Goal: Book appointment/travel/reservation

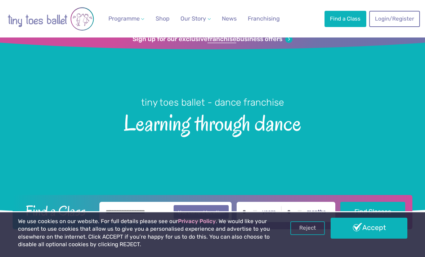
scroll to position [15, 0]
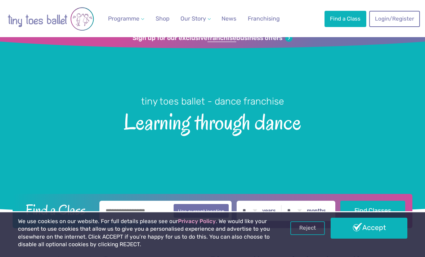
click at [141, 43] on link "Weekly Classes" at bounding box center [145, 38] width 67 height 13
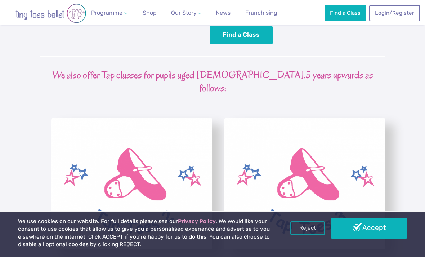
scroll to position [1691, 0]
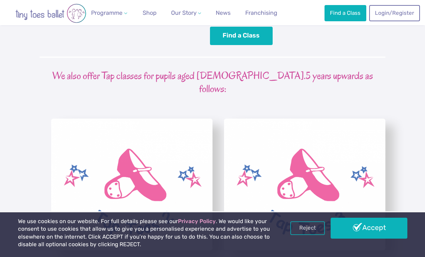
click at [151, 140] on img "View full-size image" at bounding box center [131, 183] width 161 height 131
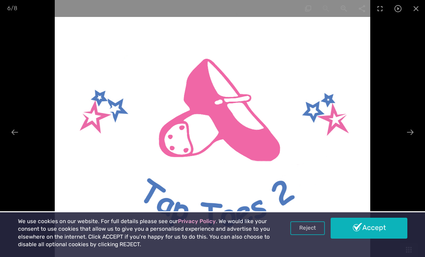
click at [407, 139] on div at bounding box center [409, 132] width 15 height 14
click at [412, 9] on span at bounding box center [416, 8] width 18 height 17
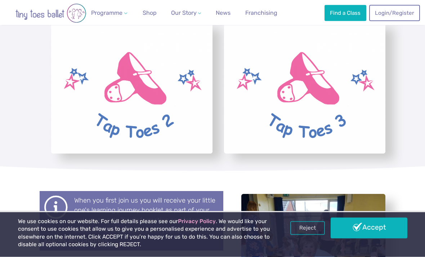
scroll to position [1786, 0]
click at [134, 75] on img "View full-size image" at bounding box center [131, 88] width 161 height 131
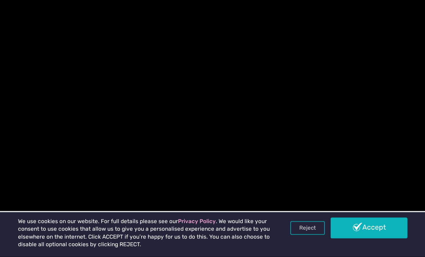
scroll to position [1787, 0]
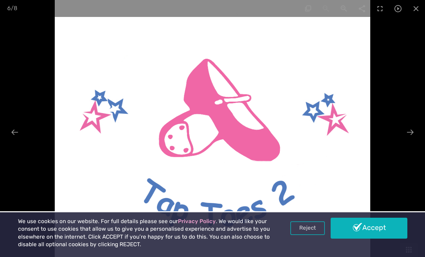
click at [378, 238] on link "Accept" at bounding box center [368, 227] width 76 height 21
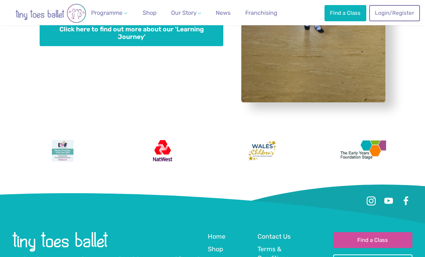
scroll to position [2093, 0]
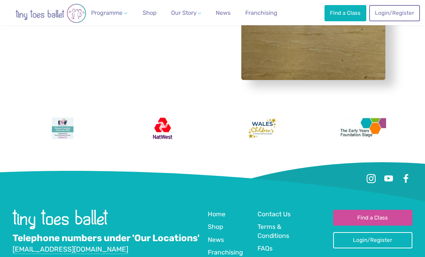
click at [375, 209] on link "Find a Class" at bounding box center [372, 217] width 79 height 16
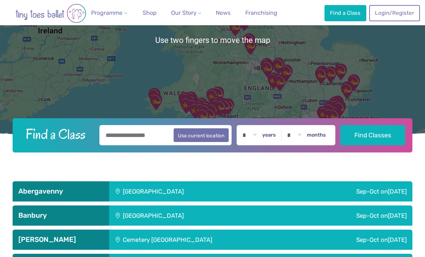
scroll to position [108, 0]
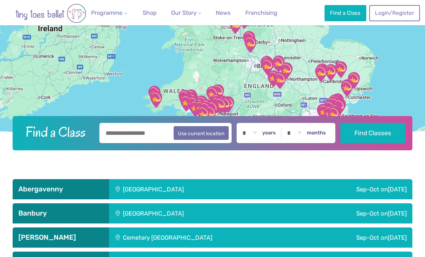
click at [152, 143] on input "text" at bounding box center [165, 133] width 132 height 20
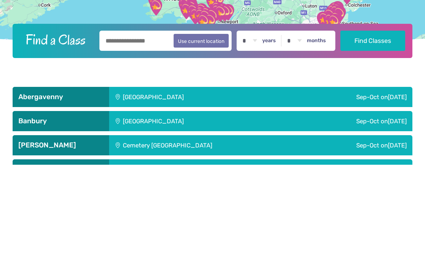
type input "*******"
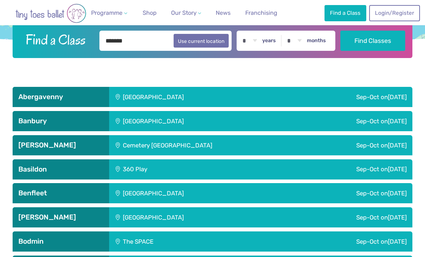
click at [255, 51] on select "* * * * * * * * * * ** ** **" at bounding box center [249, 41] width 22 height 20
select select "*"
click at [314, 44] on label "months" at bounding box center [316, 40] width 19 height 6
click at [305, 51] on select "* * * * * * * * * * ** **" at bounding box center [294, 41] width 22 height 20
select select "*"
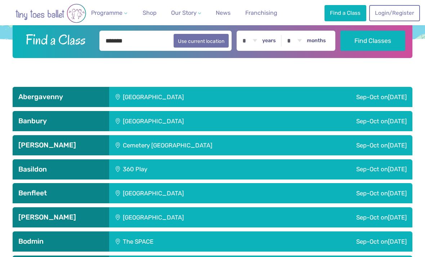
click at [384, 51] on button "Find Classes" at bounding box center [372, 41] width 65 height 20
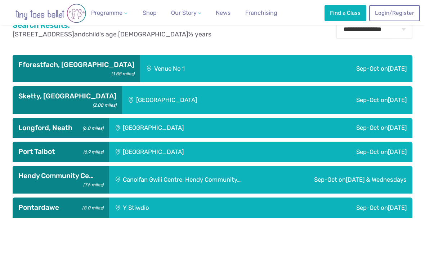
scroll to position [260, 0]
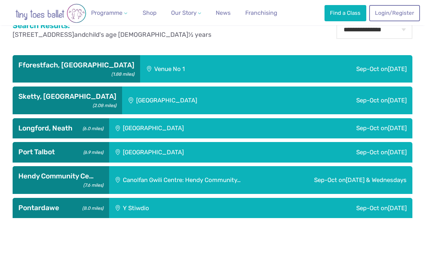
click at [387, 104] on span "Saturday" at bounding box center [396, 99] width 19 height 7
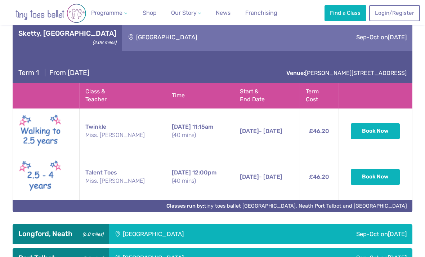
scroll to position [312, 0]
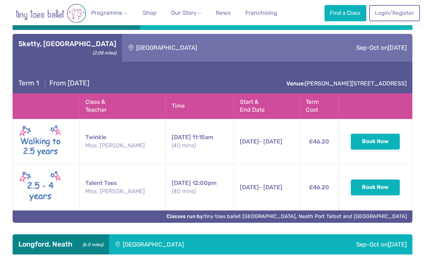
click at [380, 62] on div "Sep-Oct on Saturday" at bounding box center [349, 48] width 126 height 28
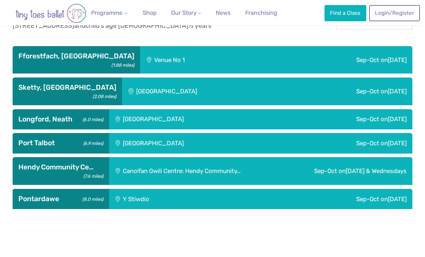
scroll to position [268, 0]
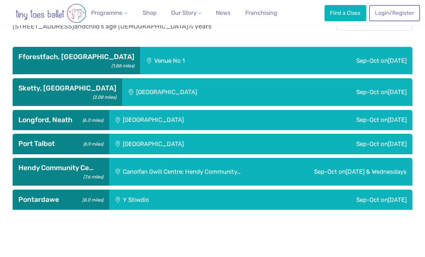
click at [375, 209] on div "Sep-Oct on Sunday" at bounding box center [325, 199] width 174 height 20
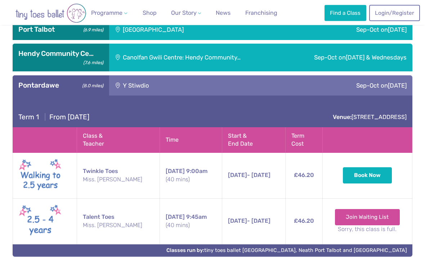
scroll to position [382, 0]
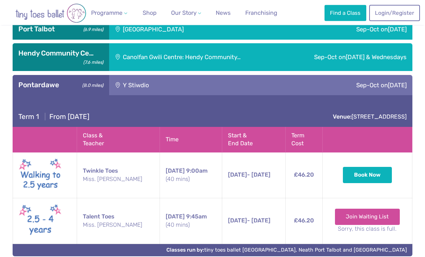
click at [393, 89] on span "Sunday" at bounding box center [396, 85] width 19 height 7
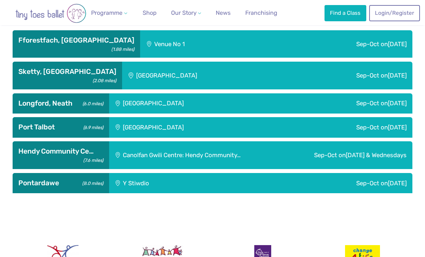
scroll to position [284, 0]
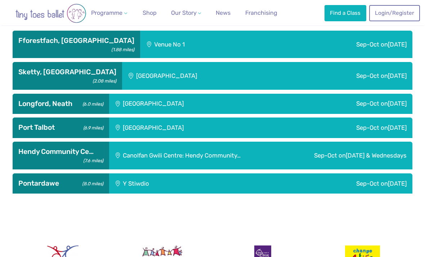
click at [387, 79] on span "Saturday" at bounding box center [396, 75] width 19 height 7
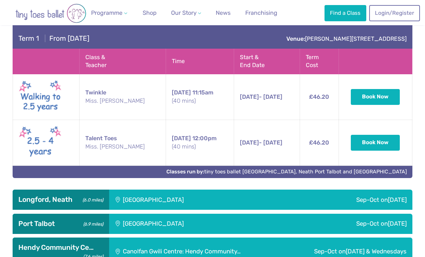
scroll to position [352, 0]
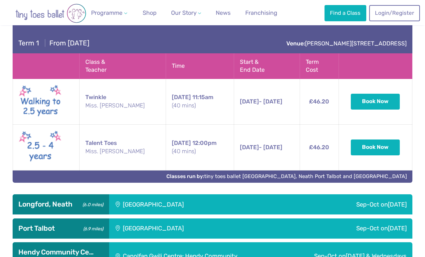
click at [292, 170] on td "6th Sep - 25th Oct Saturday 6th Sep - 25th Oct 12:00pm (40 mins)" at bounding box center [267, 147] width 66 height 46
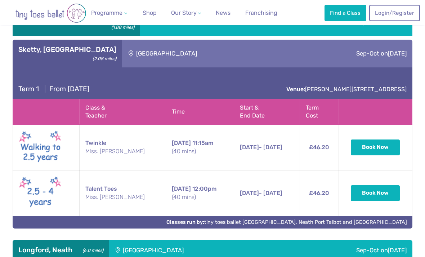
scroll to position [307, 0]
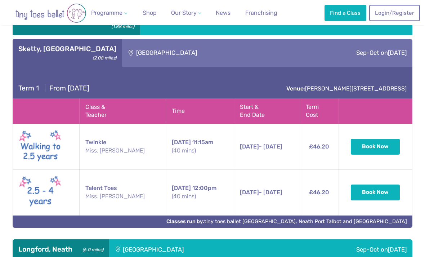
click at [379, 36] on div "Sep-Oct on Friday" at bounding box center [337, 22] width 150 height 28
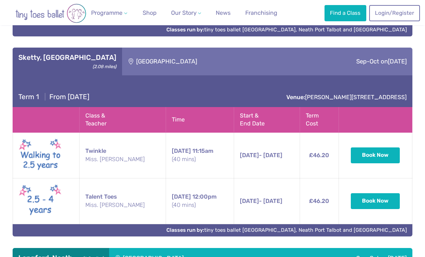
scroll to position [468, 0]
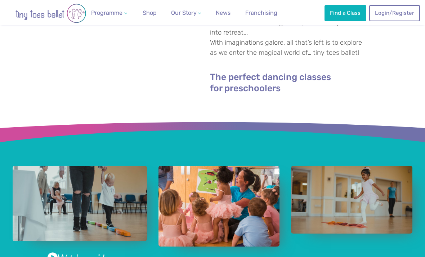
scroll to position [303, 0]
